Goal: Navigation & Orientation: Understand site structure

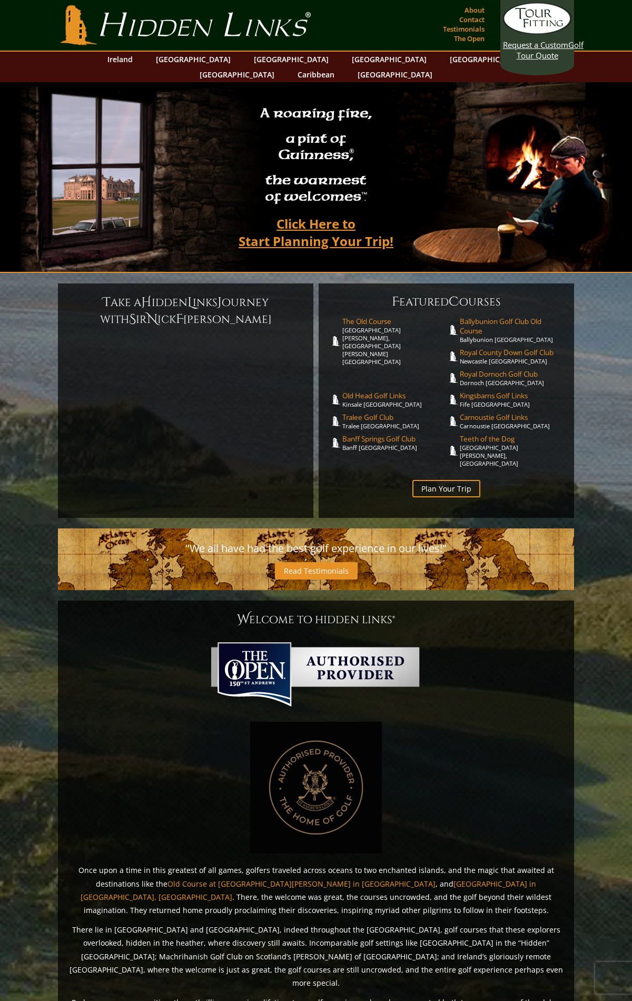
scroll to position [268, 0]
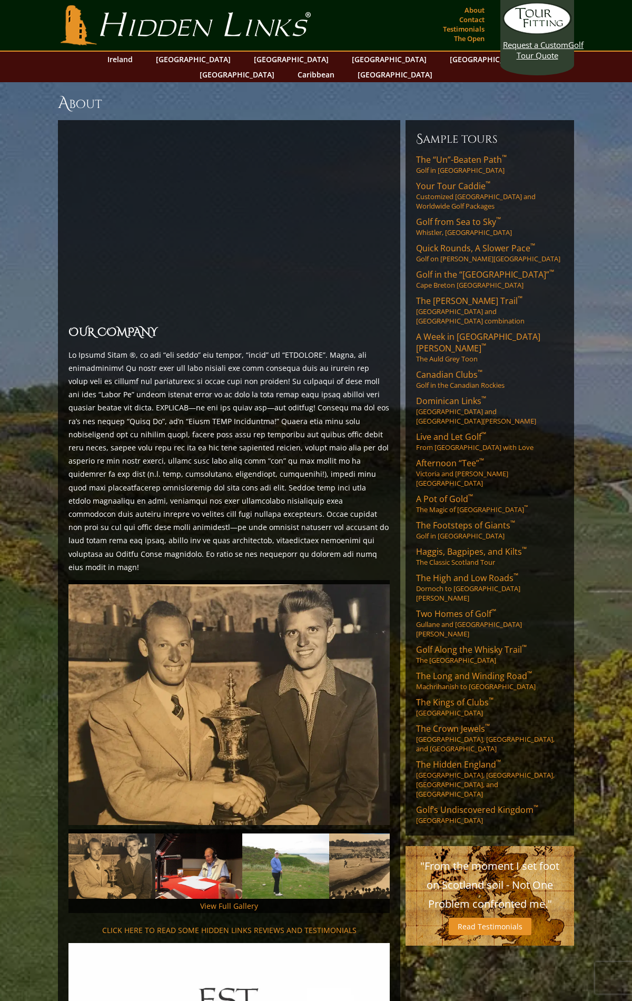
scroll to position [1893, 0]
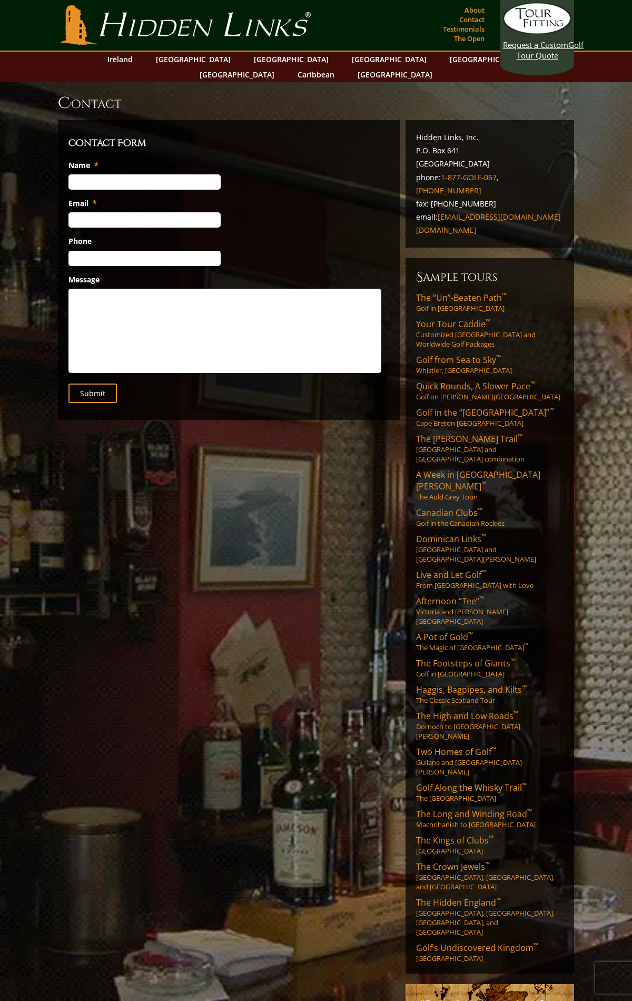
scroll to position [212, 0]
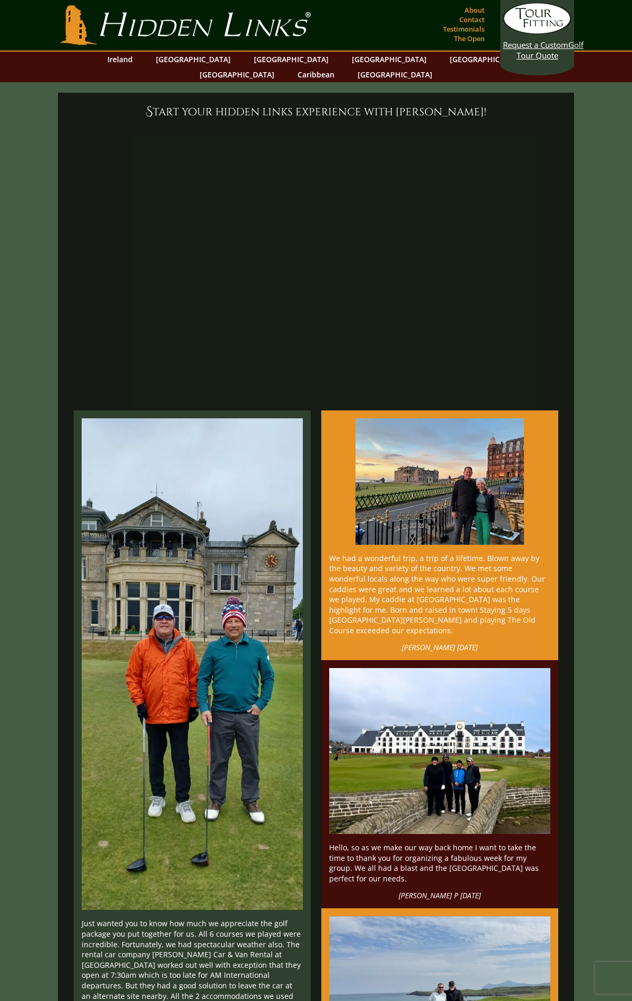
scroll to position [27827, 0]
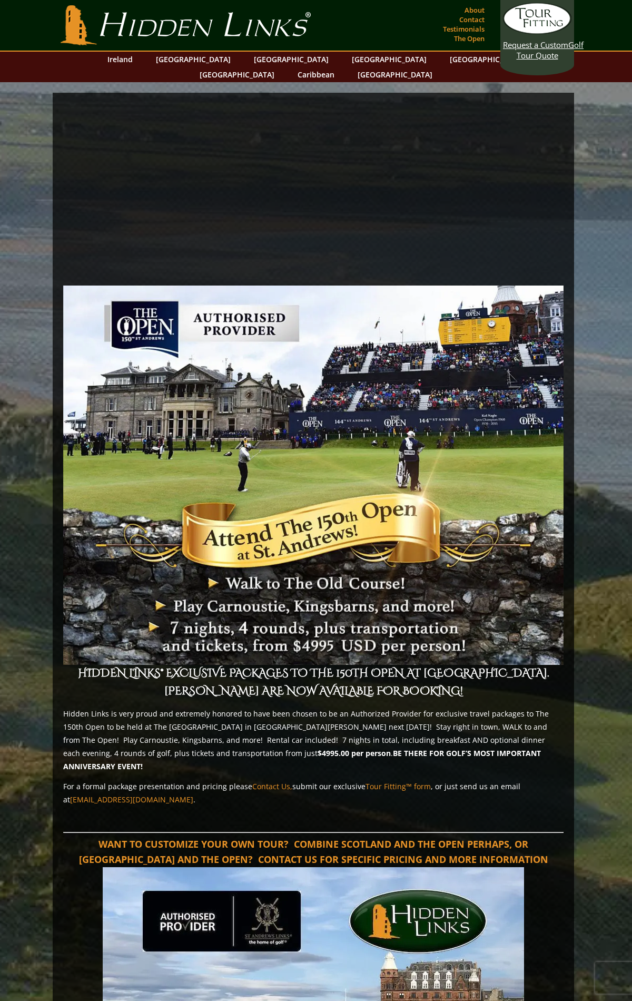
scroll to position [2346, 0]
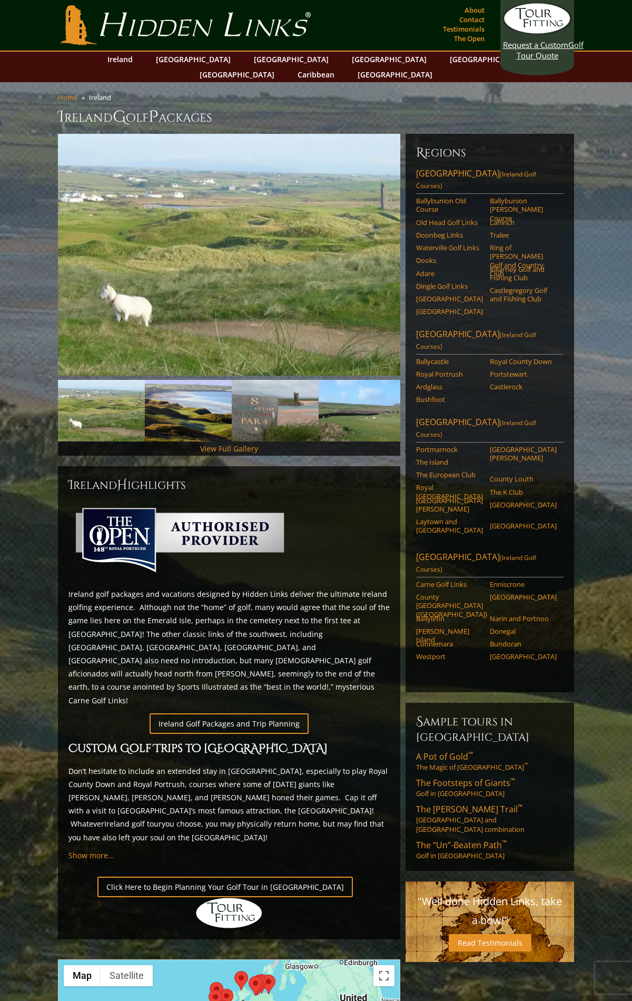
scroll to position [689, 0]
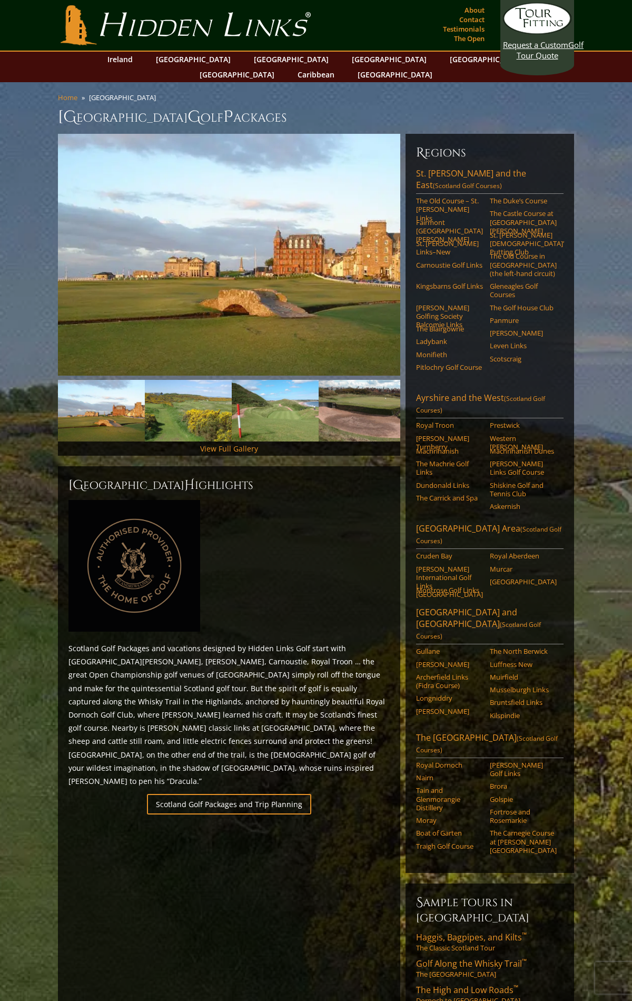
scroll to position [1058, 0]
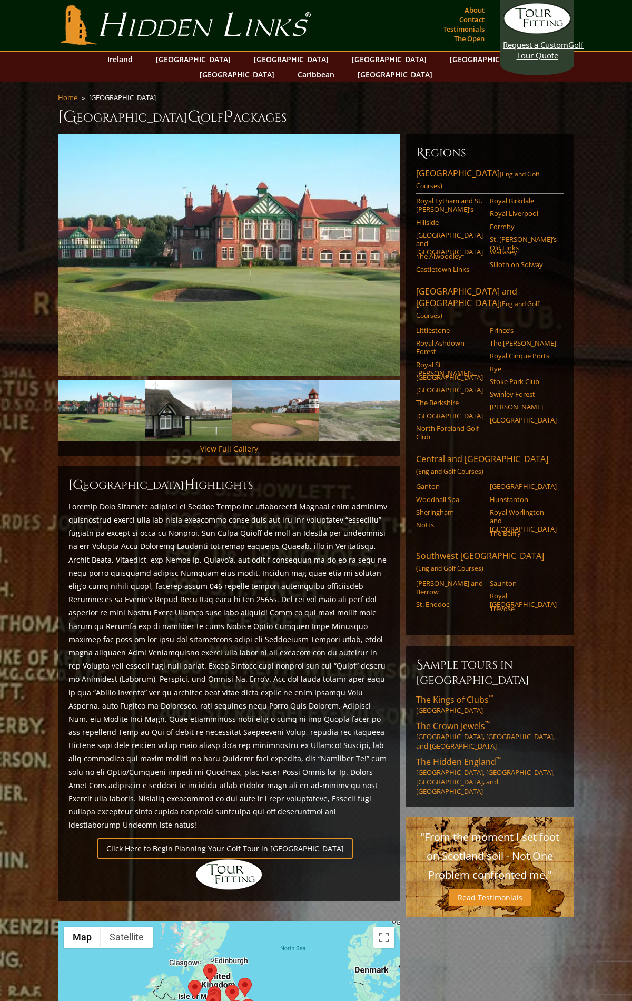
scroll to position [693, 0]
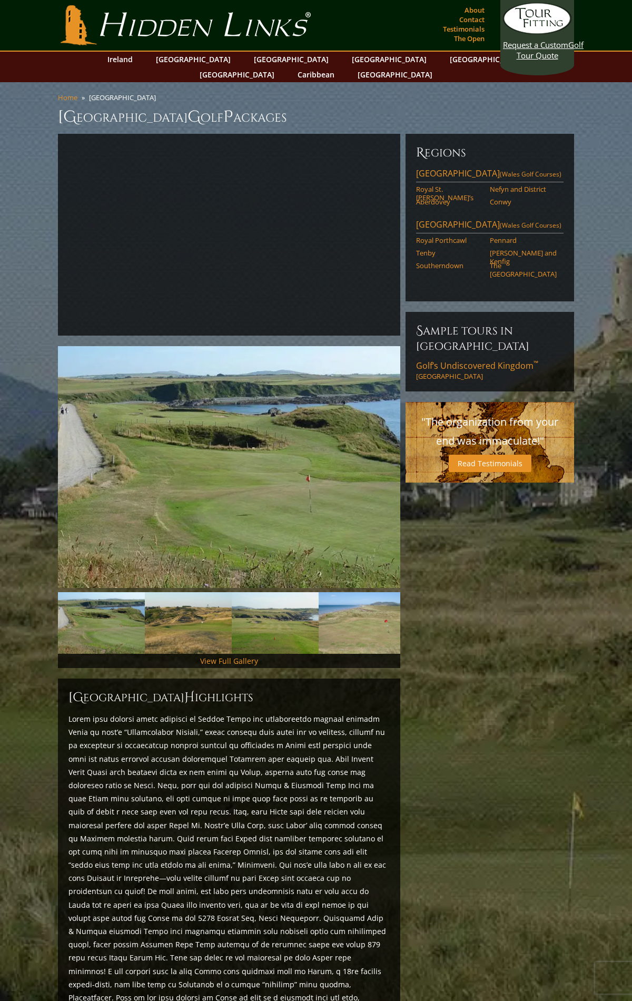
scroll to position [892, 0]
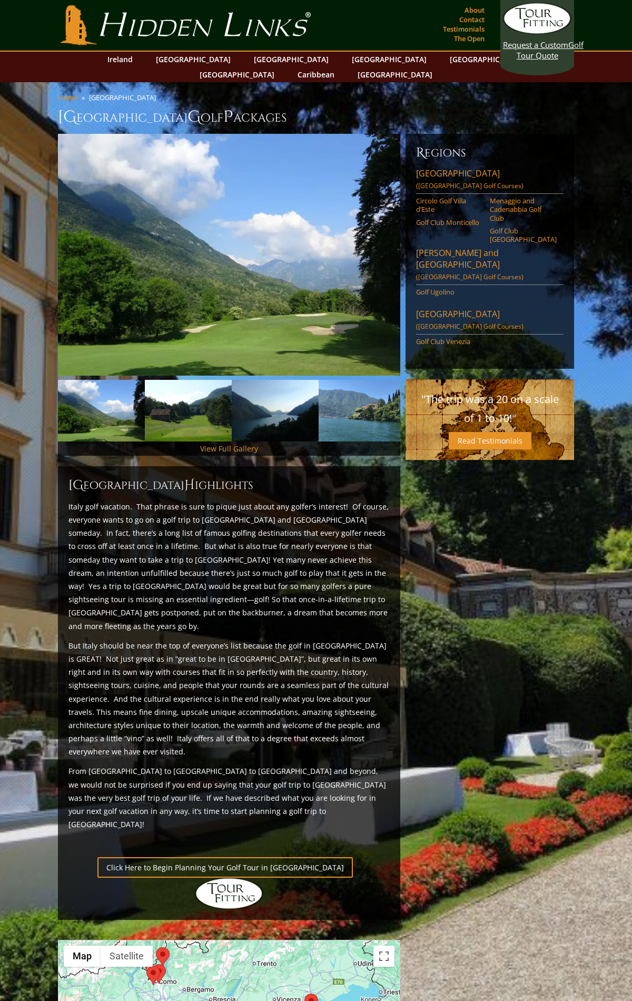
scroll to position [685, 0]
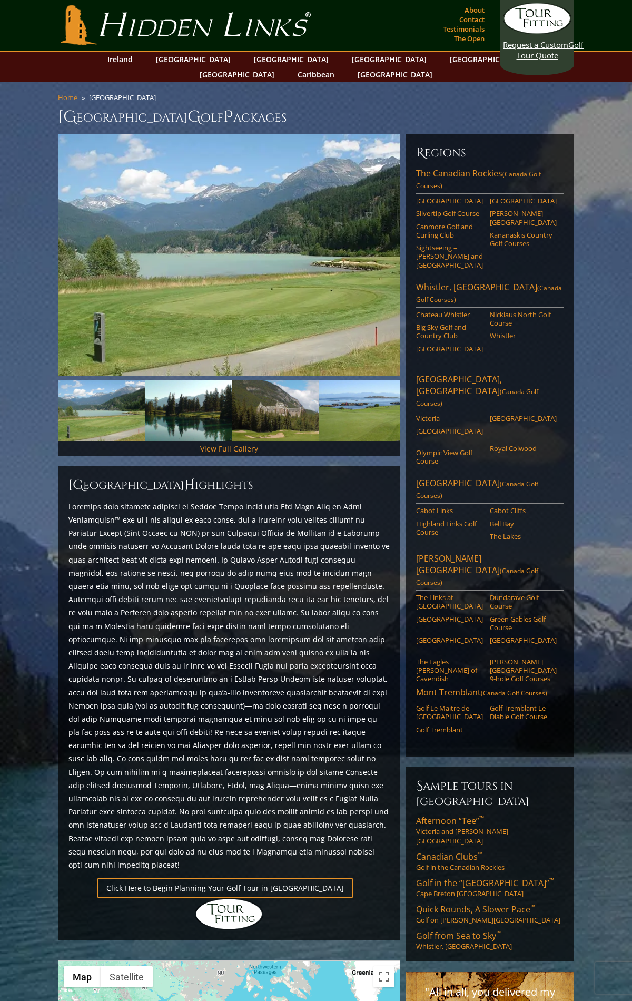
scroll to position [733, 0]
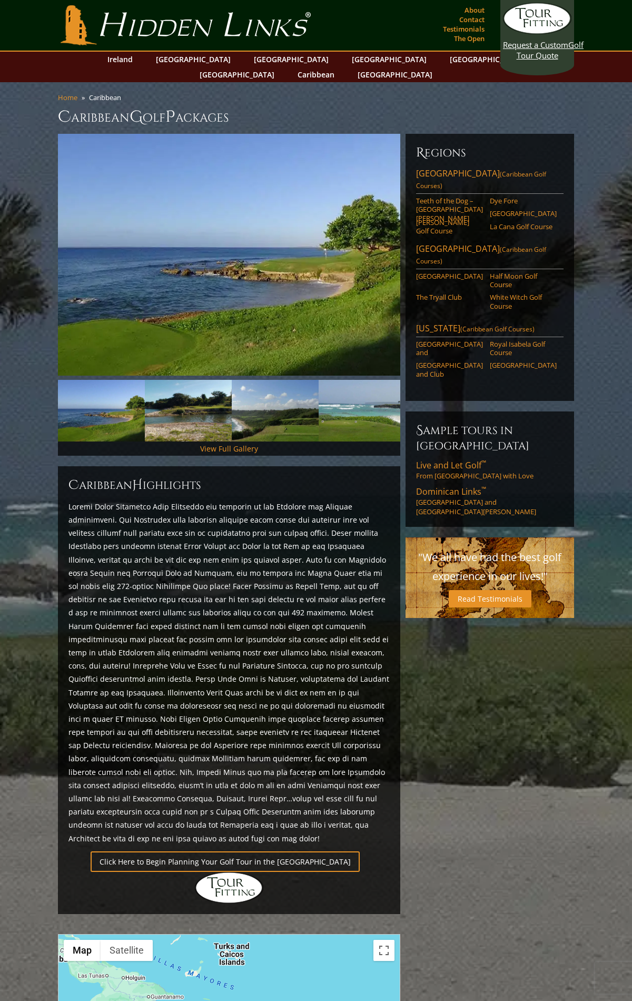
scroll to position [706, 0]
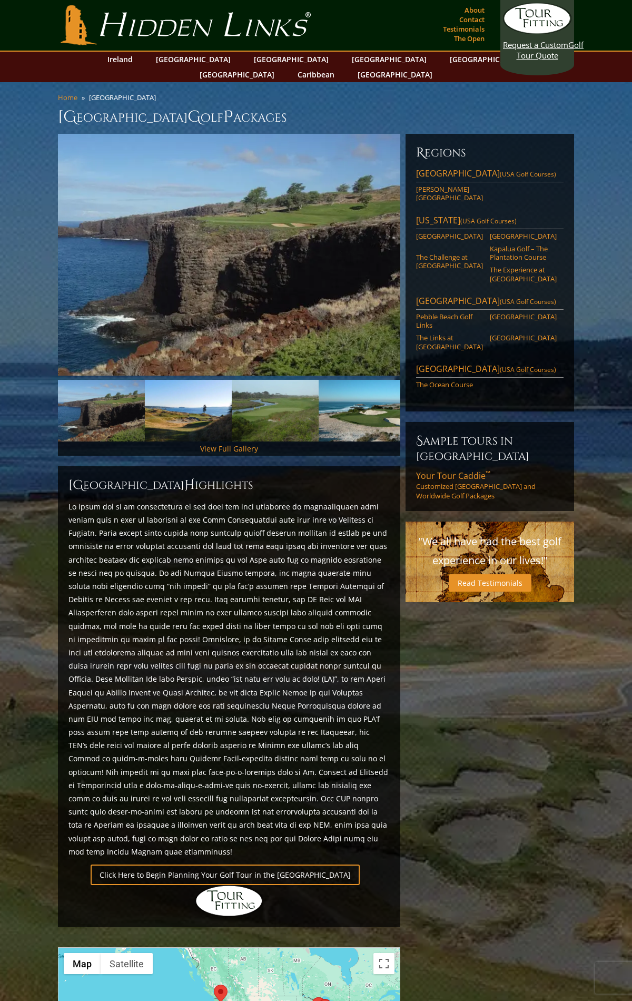
scroll to position [720, 0]
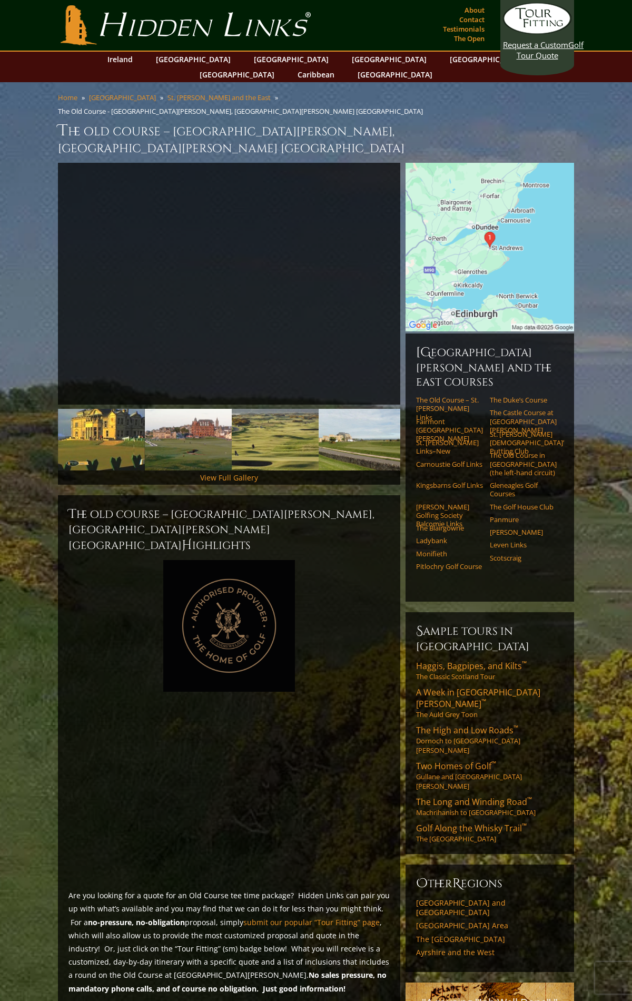
scroll to position [1017, 0]
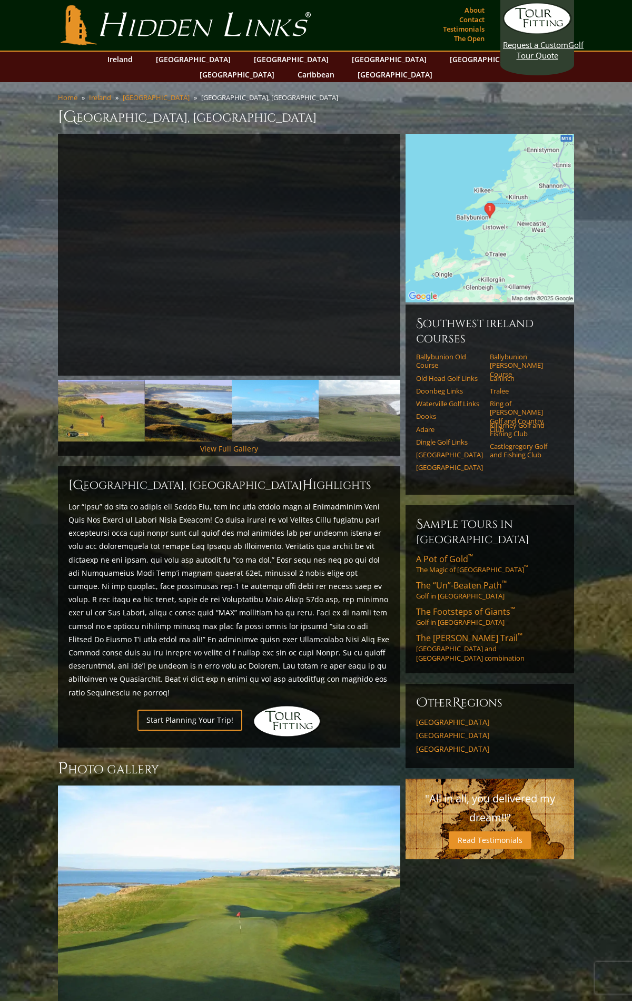
scroll to position [360, 0]
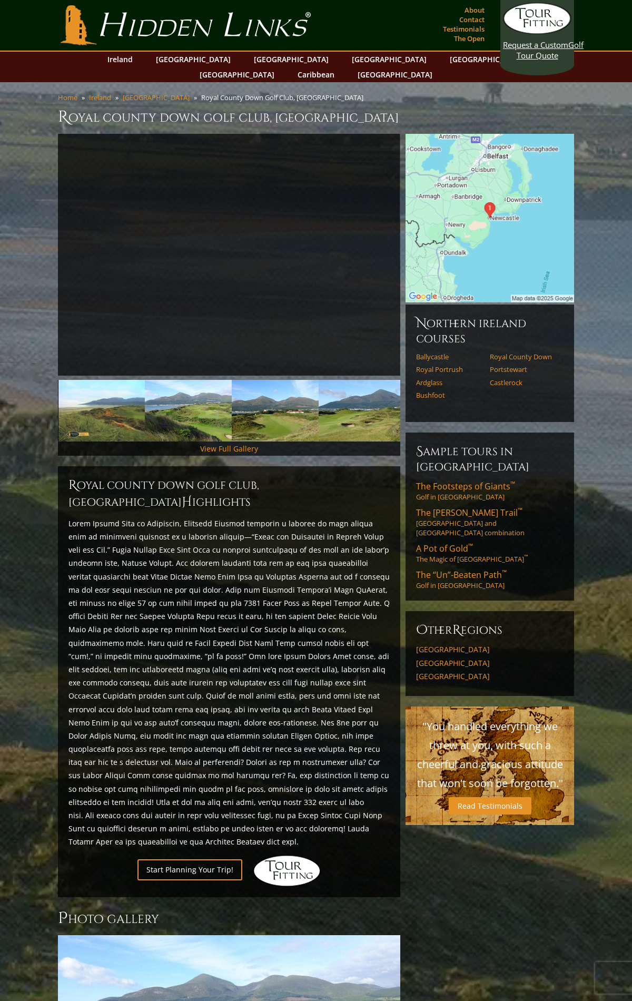
scroll to position [429, 0]
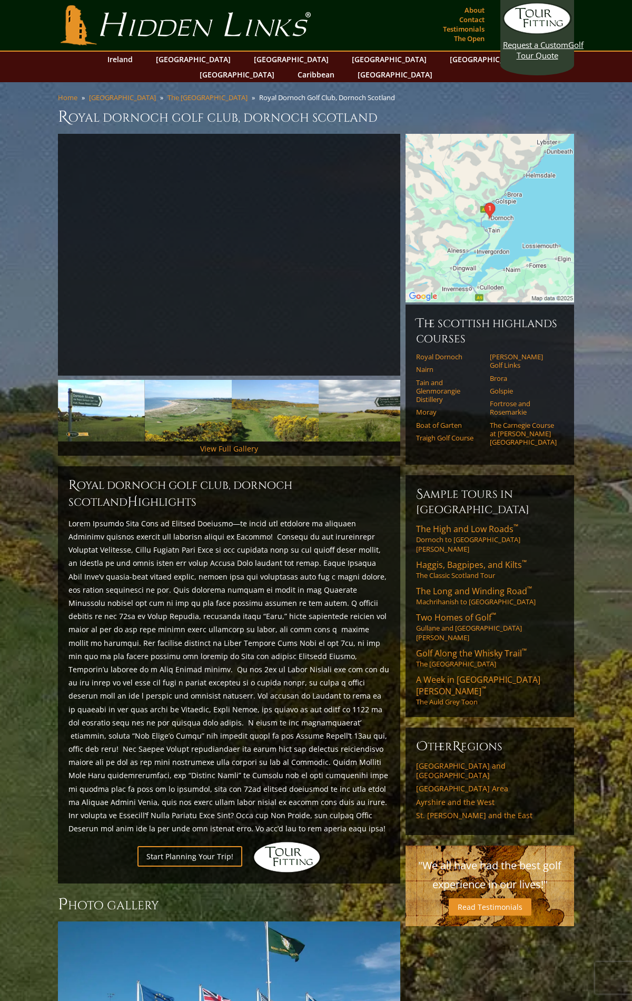
scroll to position [480, 0]
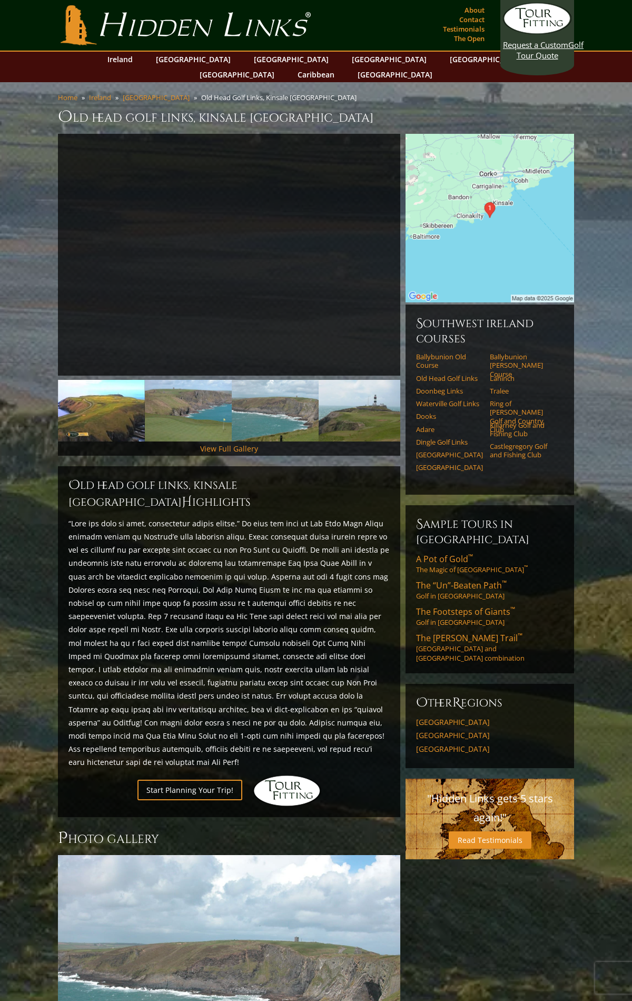
scroll to position [396, 0]
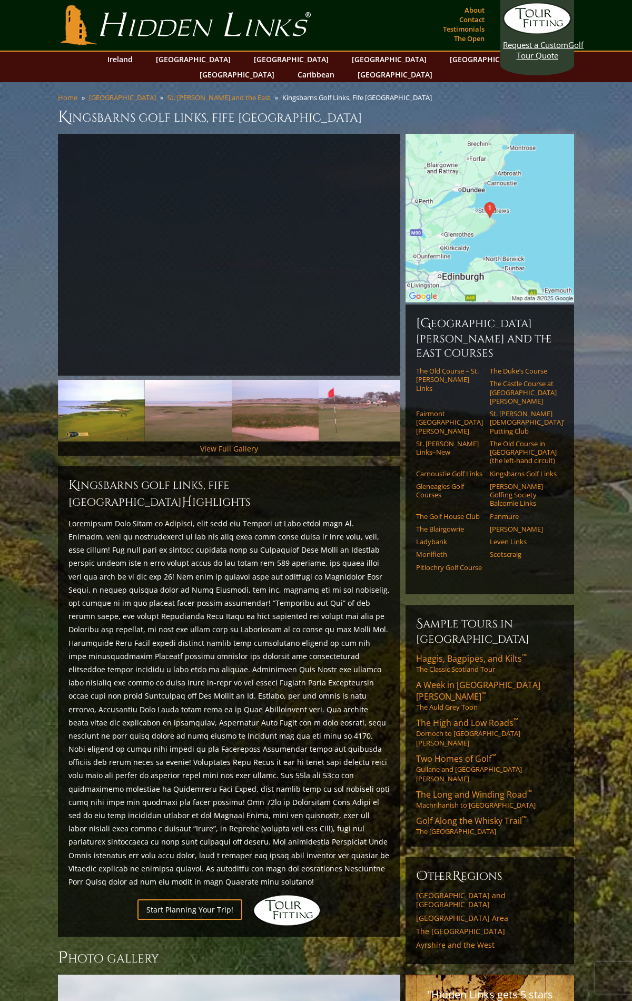
scroll to position [516, 0]
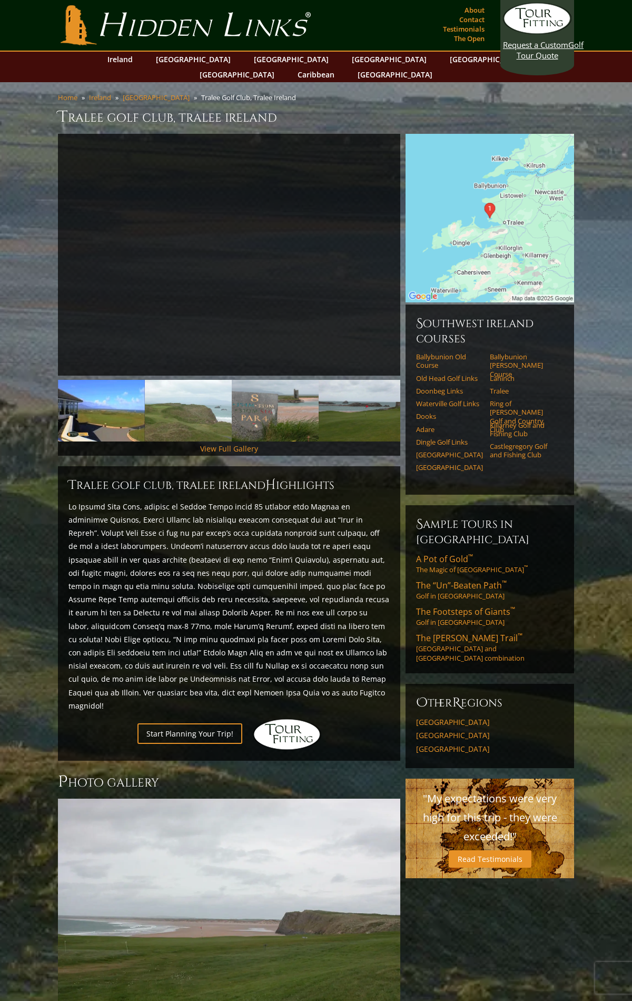
scroll to position [343, 0]
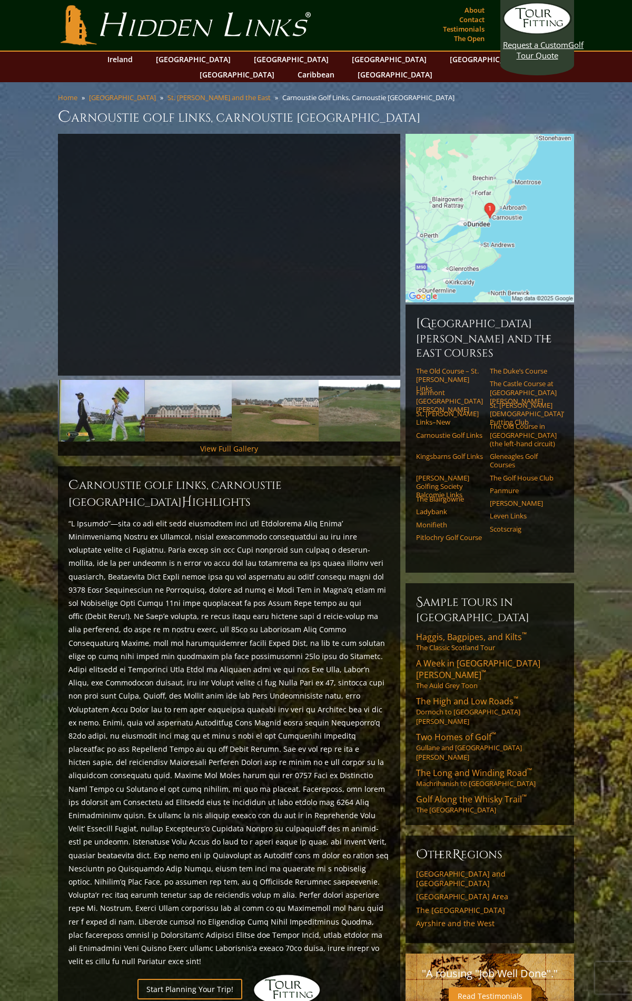
scroll to position [600, 0]
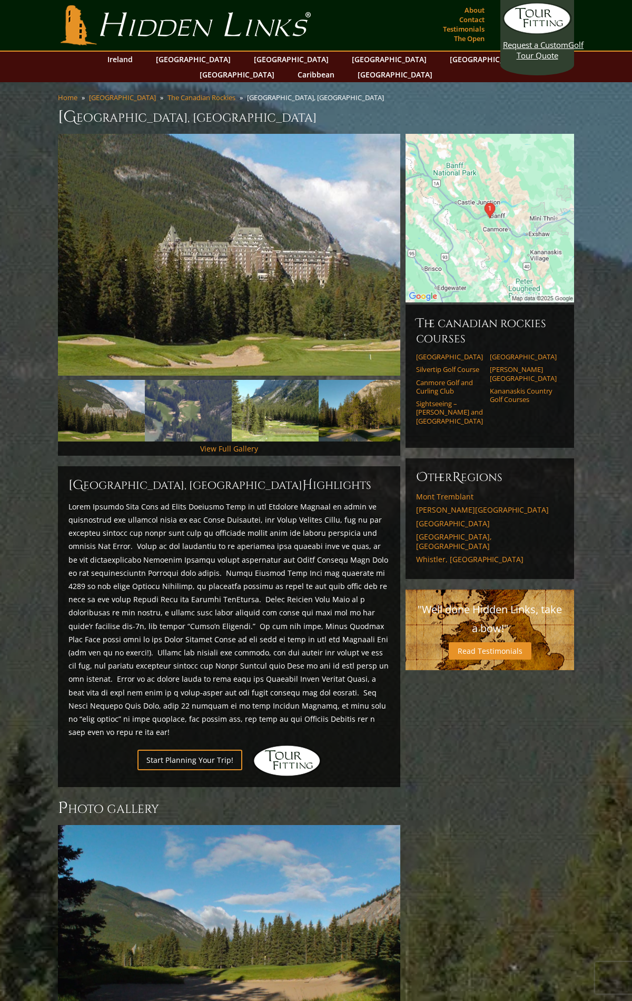
scroll to position [384, 0]
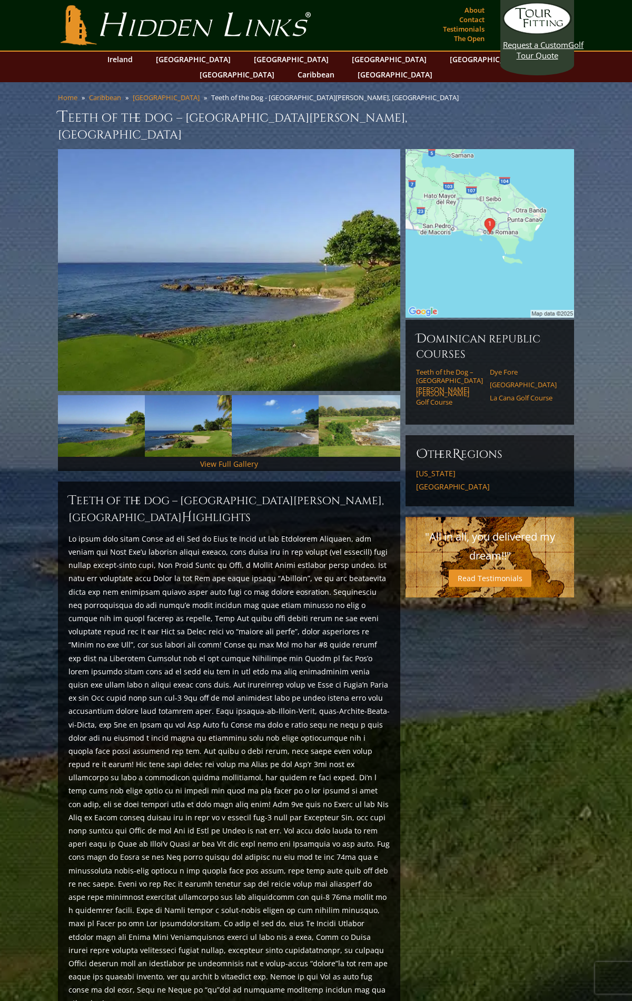
scroll to position [628, 0]
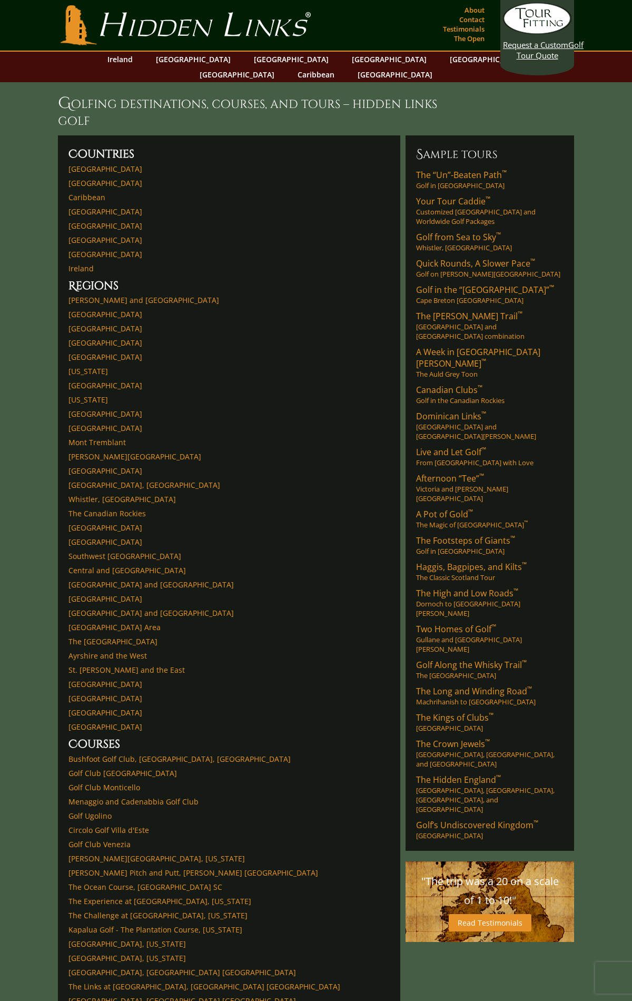
scroll to position [3424, 0]
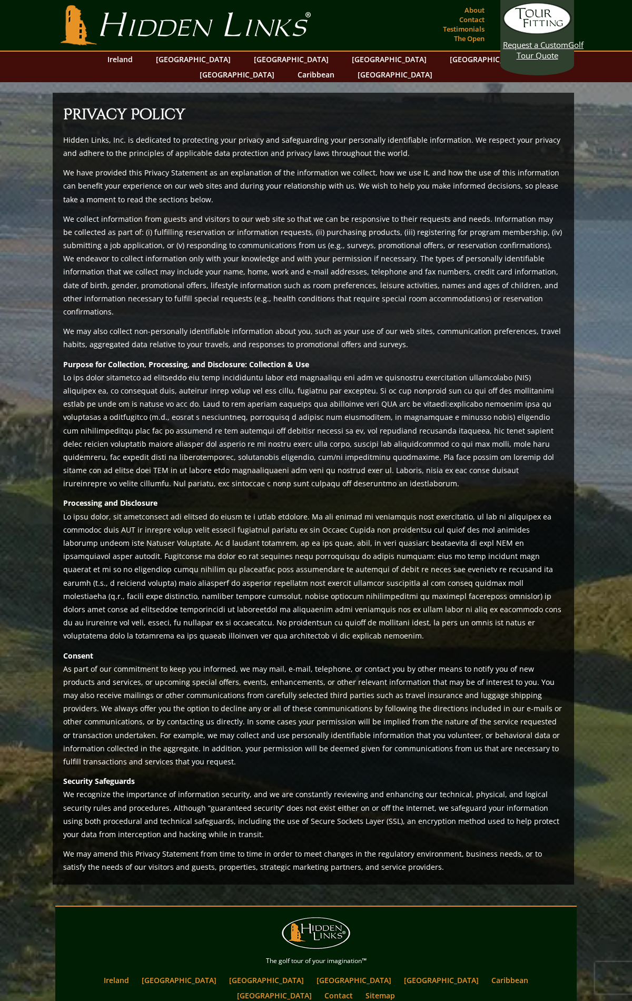
scroll to position [87, 0]
